Goal: Transaction & Acquisition: Book appointment/travel/reservation

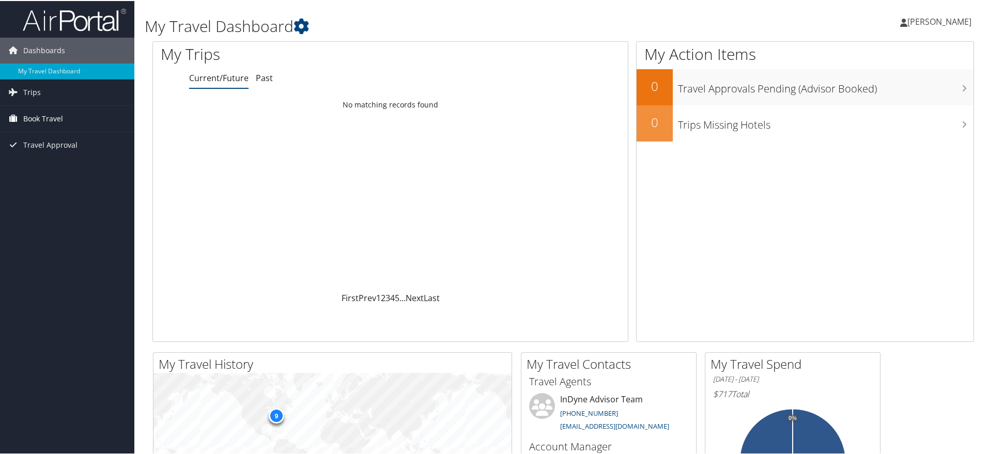
click at [66, 113] on link "Book Travel" at bounding box center [67, 118] width 134 height 26
click at [85, 170] on link "Book/Manage Online Trips" at bounding box center [67, 170] width 134 height 16
click at [51, 108] on span "Book Travel" at bounding box center [43, 118] width 40 height 26
click at [87, 166] on link "Book/Manage Online Trips" at bounding box center [67, 170] width 134 height 16
